Goal: Answer question/provide support

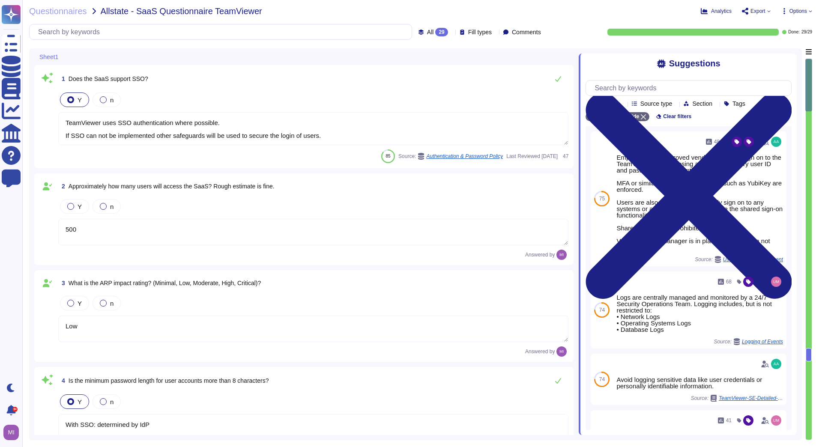
type textarea "TeamViewer uses SSO authentication where possible. If SSO can not be implemente…"
type textarea "500"
type textarea "Low"
type textarea "With SSO: determined by IdP Without SSO: Lower case + Upper case + Number + Spe…"
click at [68, 13] on span "Questionnaires" at bounding box center [58, 11] width 58 height 9
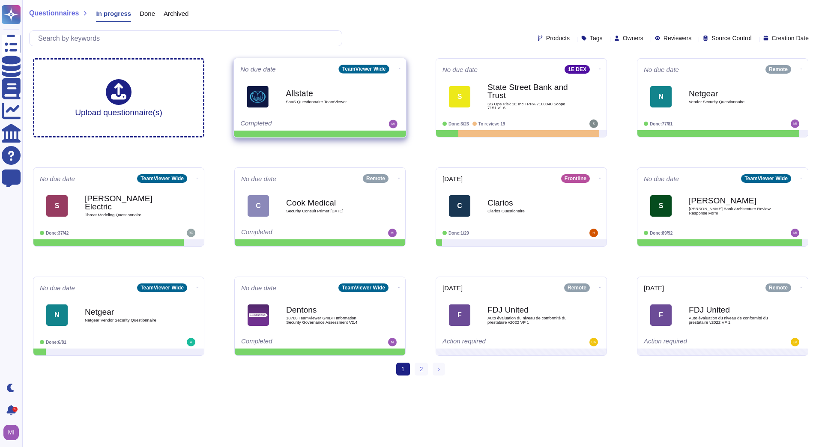
click at [399, 68] on icon at bounding box center [400, 69] width 2 height 2
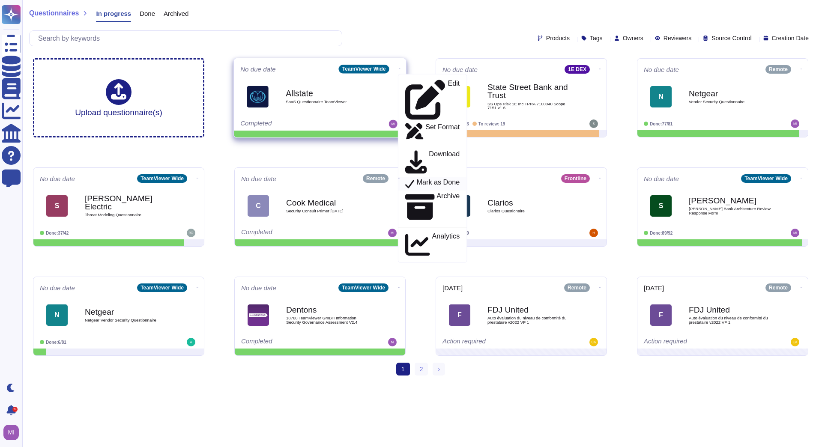
click at [417, 179] on p "Mark as Done" at bounding box center [438, 184] width 43 height 10
